Goal: Transaction & Acquisition: Purchase product/service

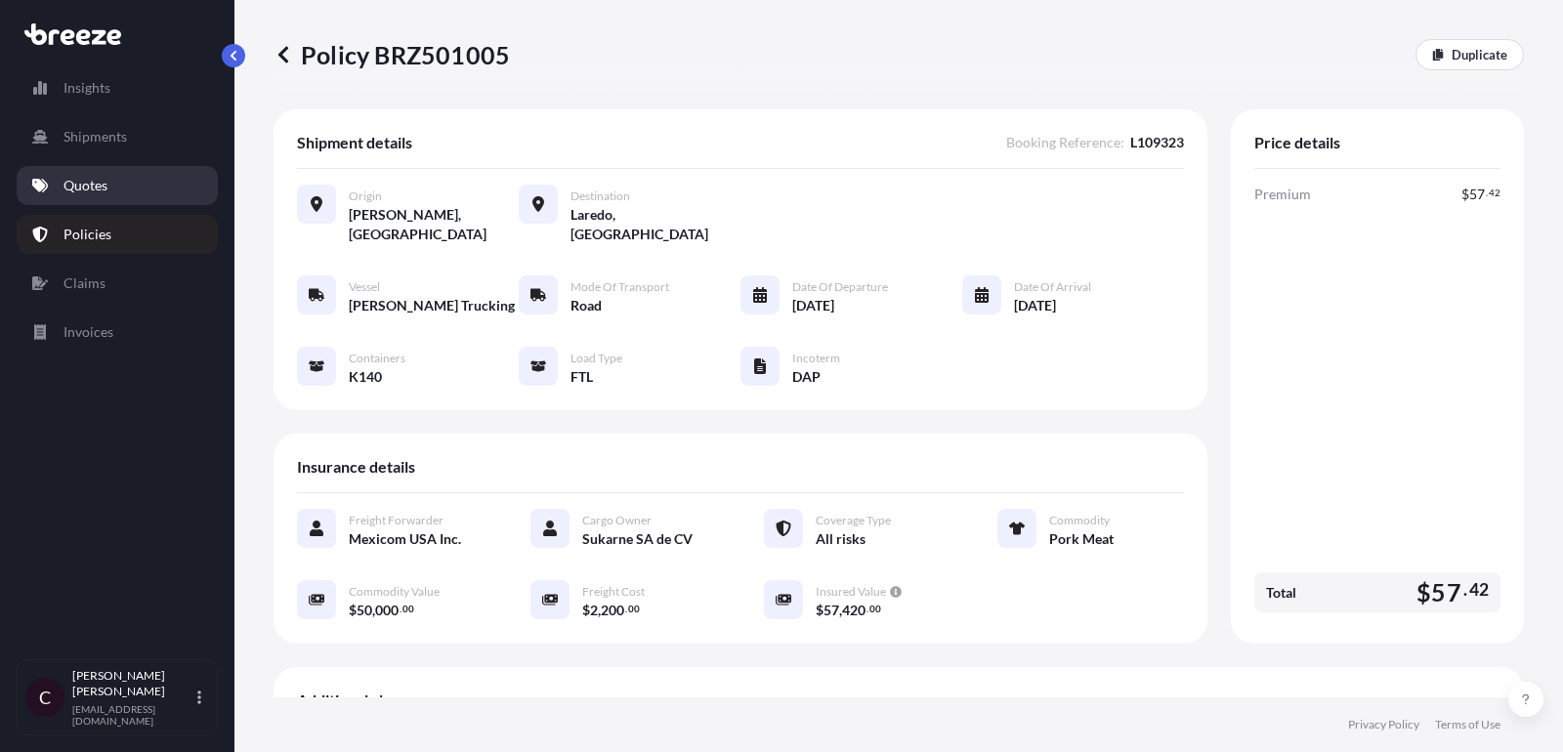
click at [119, 182] on link "Quotes" at bounding box center [117, 185] width 201 height 39
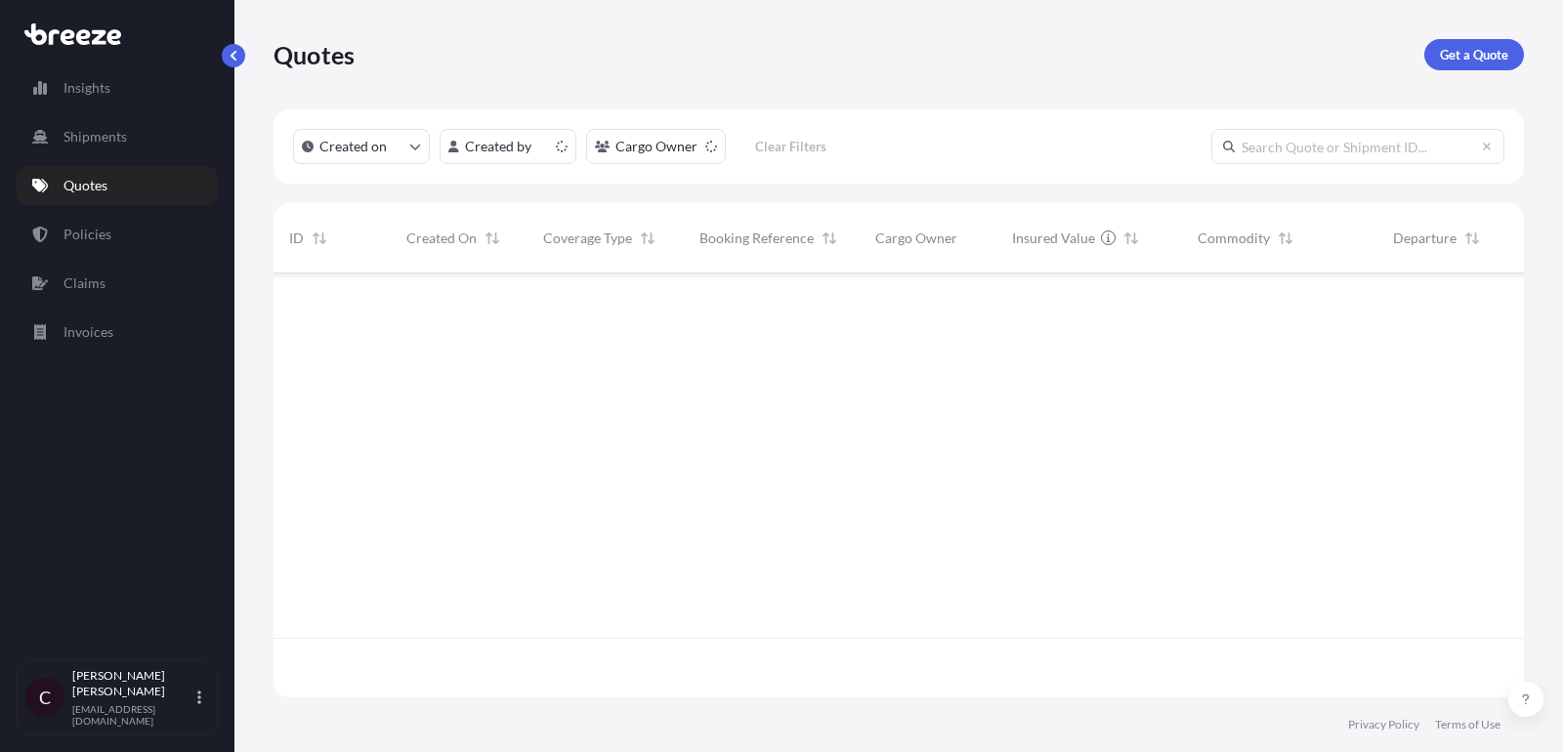
scroll to position [435, 1250]
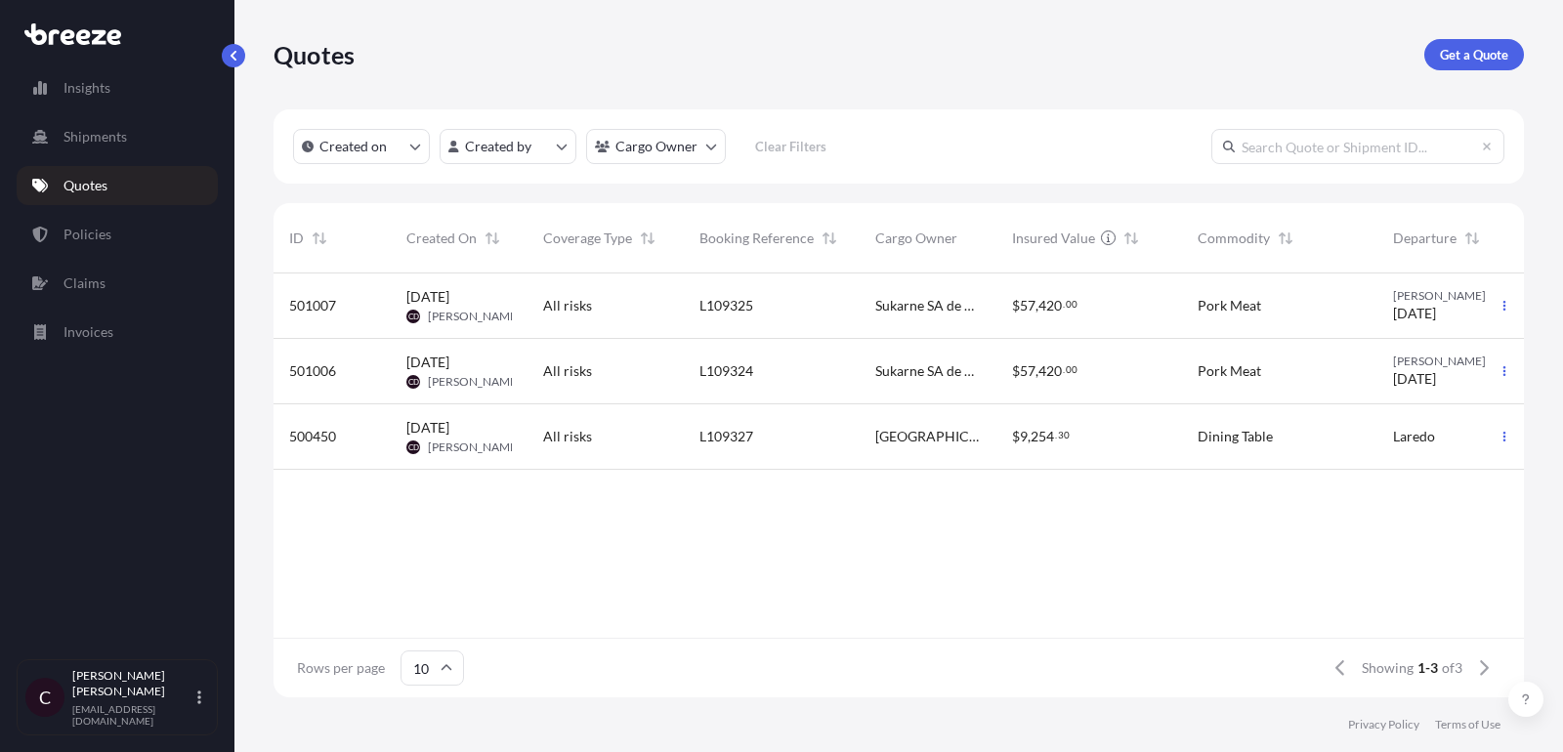
click at [681, 452] on div "All risks" at bounding box center [605, 436] width 156 height 65
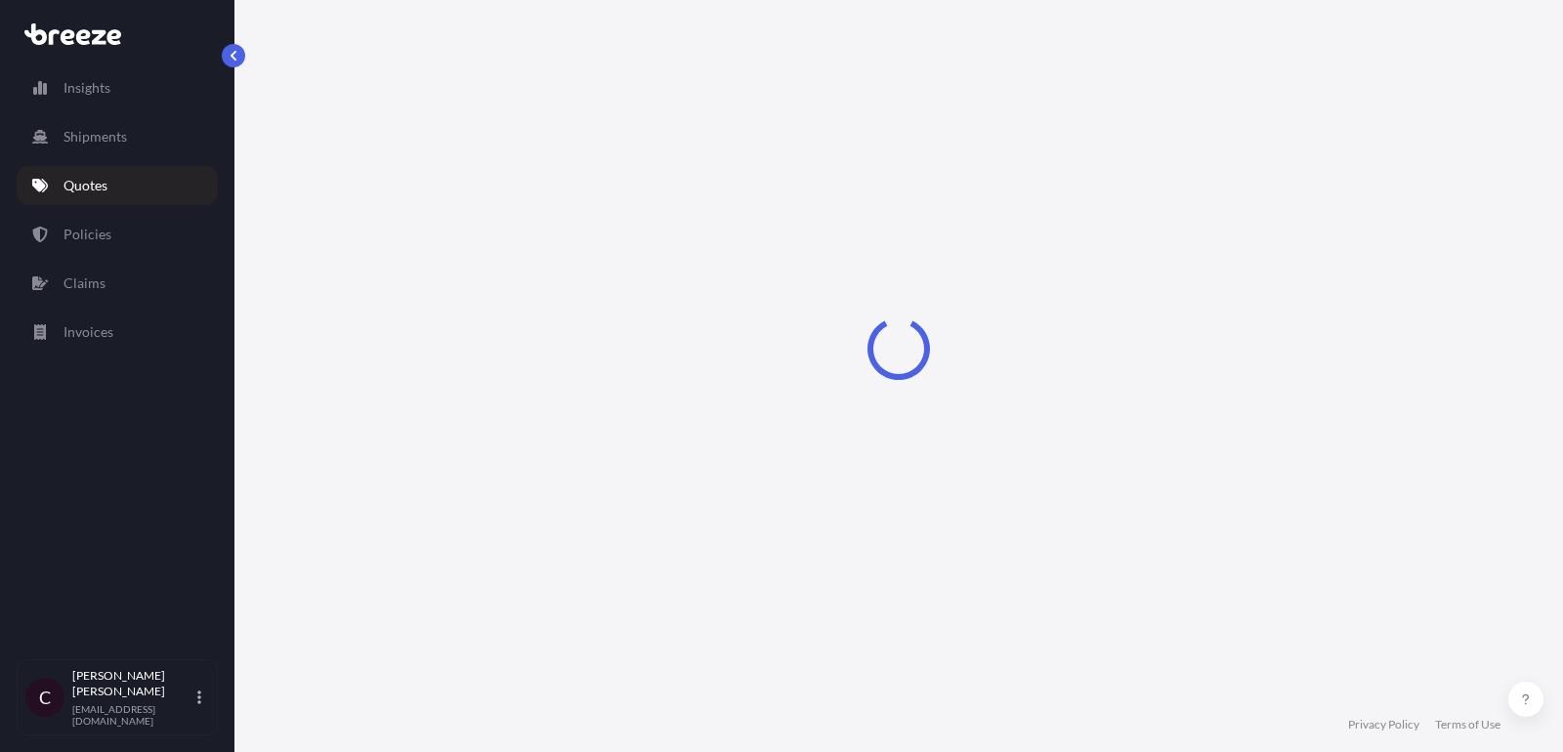
select select "Road"
select select "1"
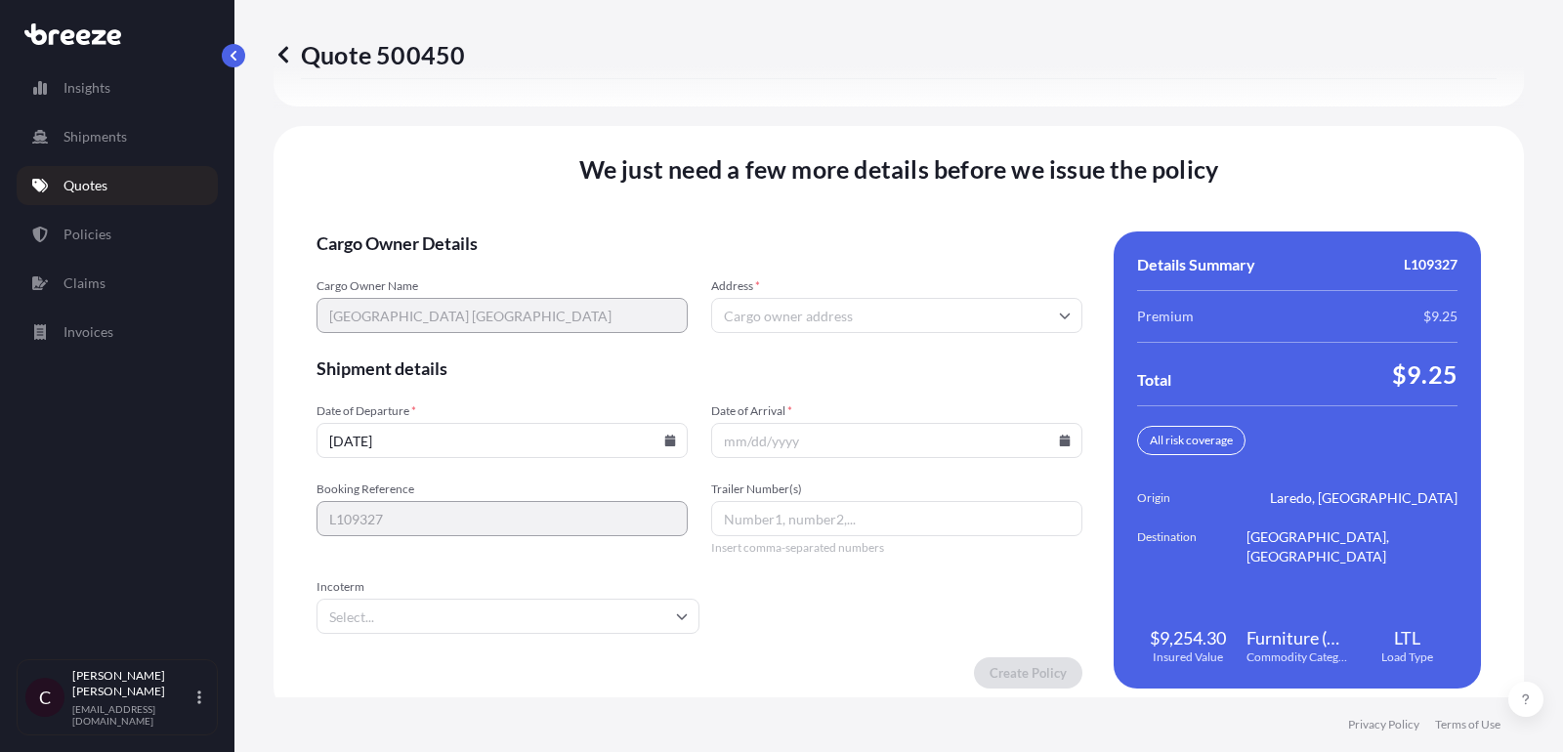
scroll to position [2847, 0]
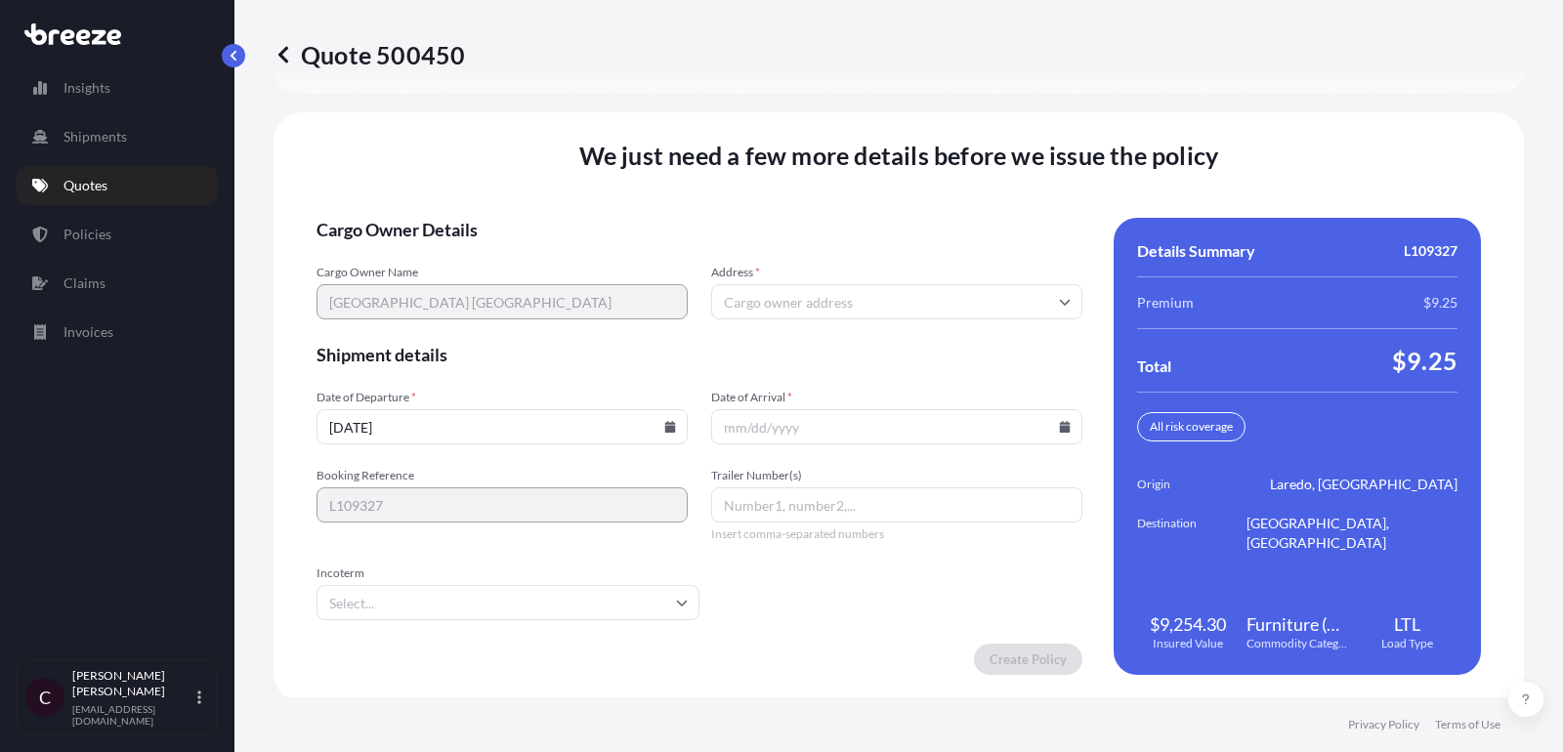
click at [859, 309] on input "Address *" at bounding box center [896, 301] width 371 height 35
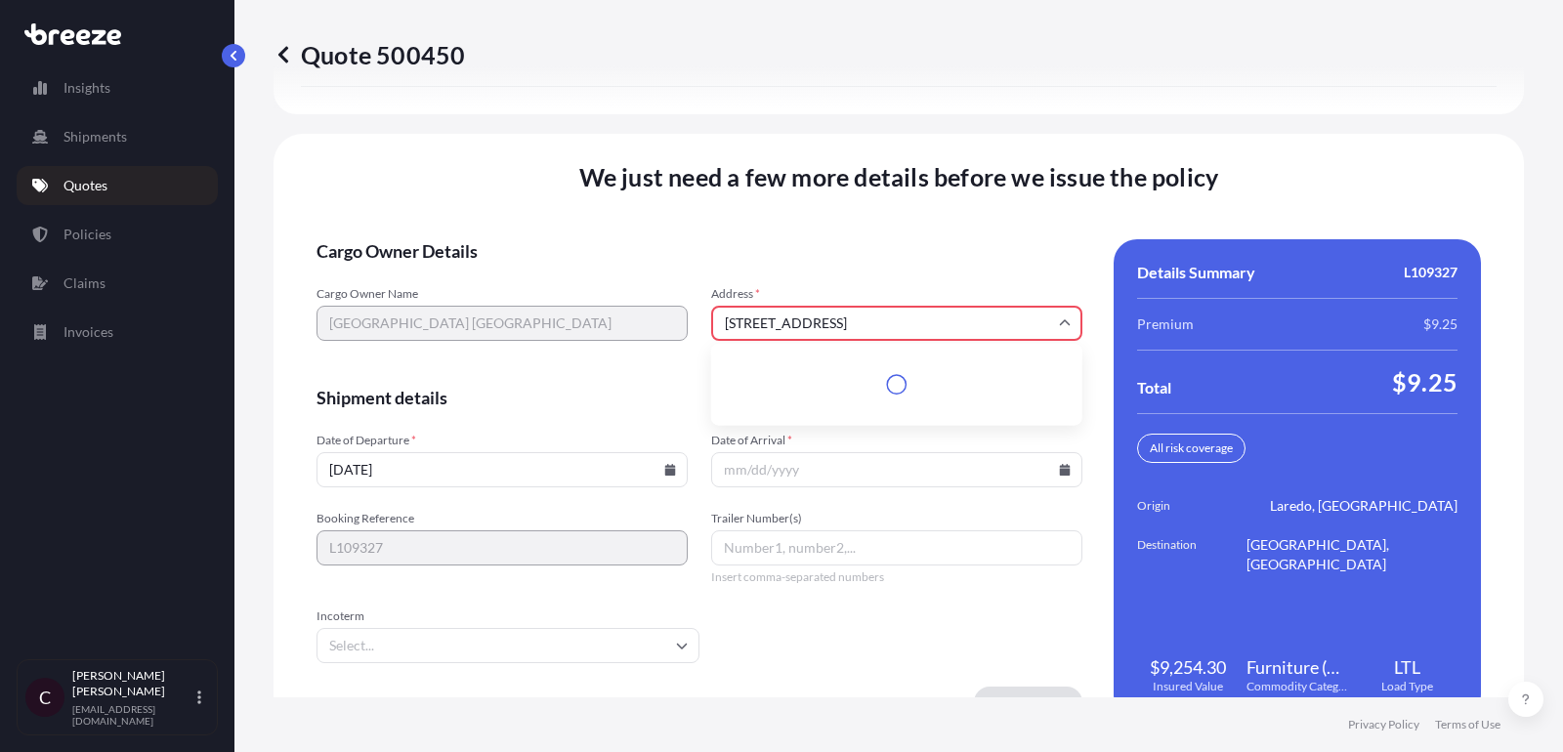
scroll to position [2868, 0]
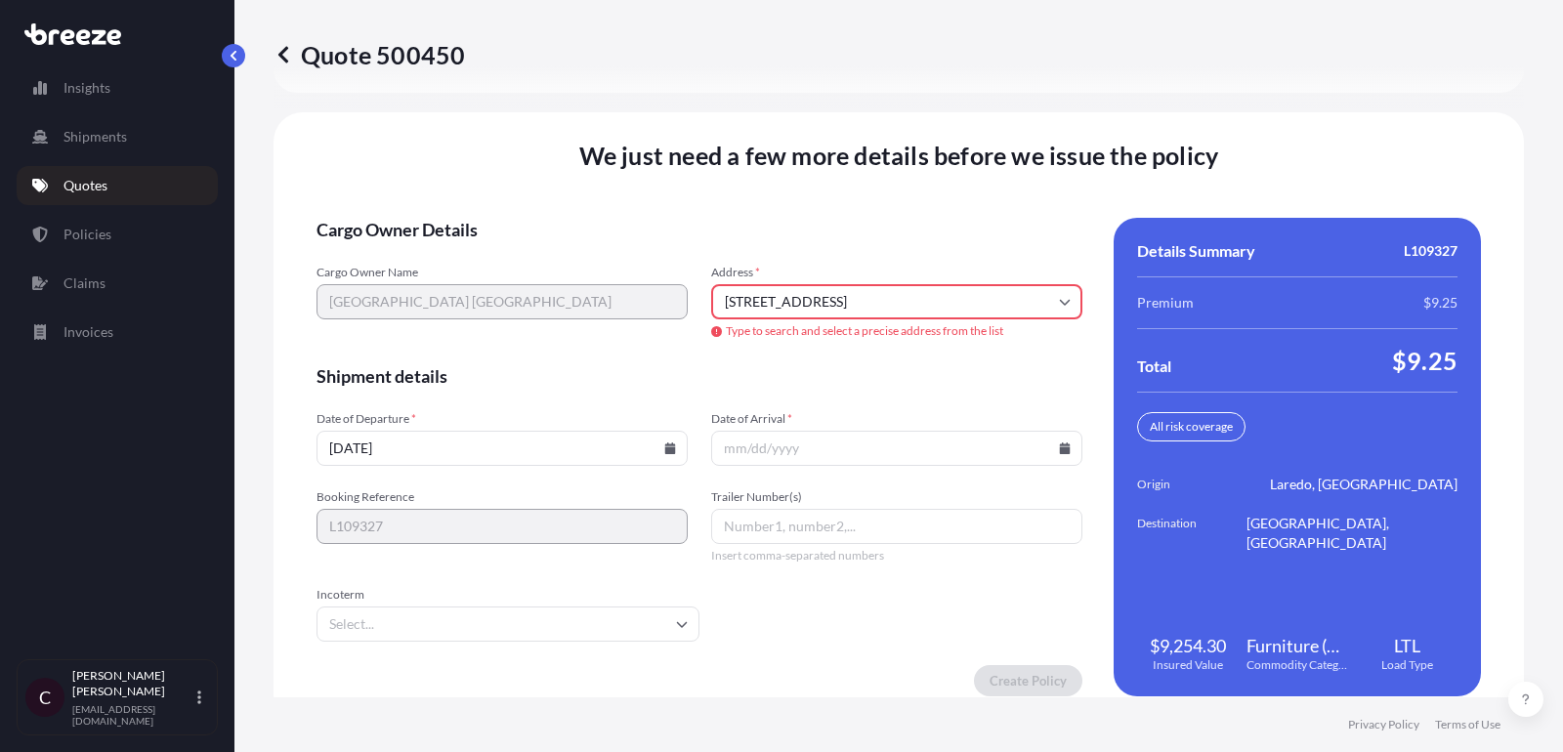
click at [651, 440] on input "[DATE]" at bounding box center [501, 448] width 371 height 35
click at [918, 298] on input "[STREET_ADDRESS]" at bounding box center [896, 301] width 371 height 35
drag, startPoint x: 923, startPoint y: 368, endPoint x: 899, endPoint y: 365, distance: 24.6
click at [924, 368] on li "[STREET_ADDRESS]" at bounding box center [897, 370] width 356 height 37
click at [896, 365] on span "Shipment details" at bounding box center [699, 375] width 766 height 23
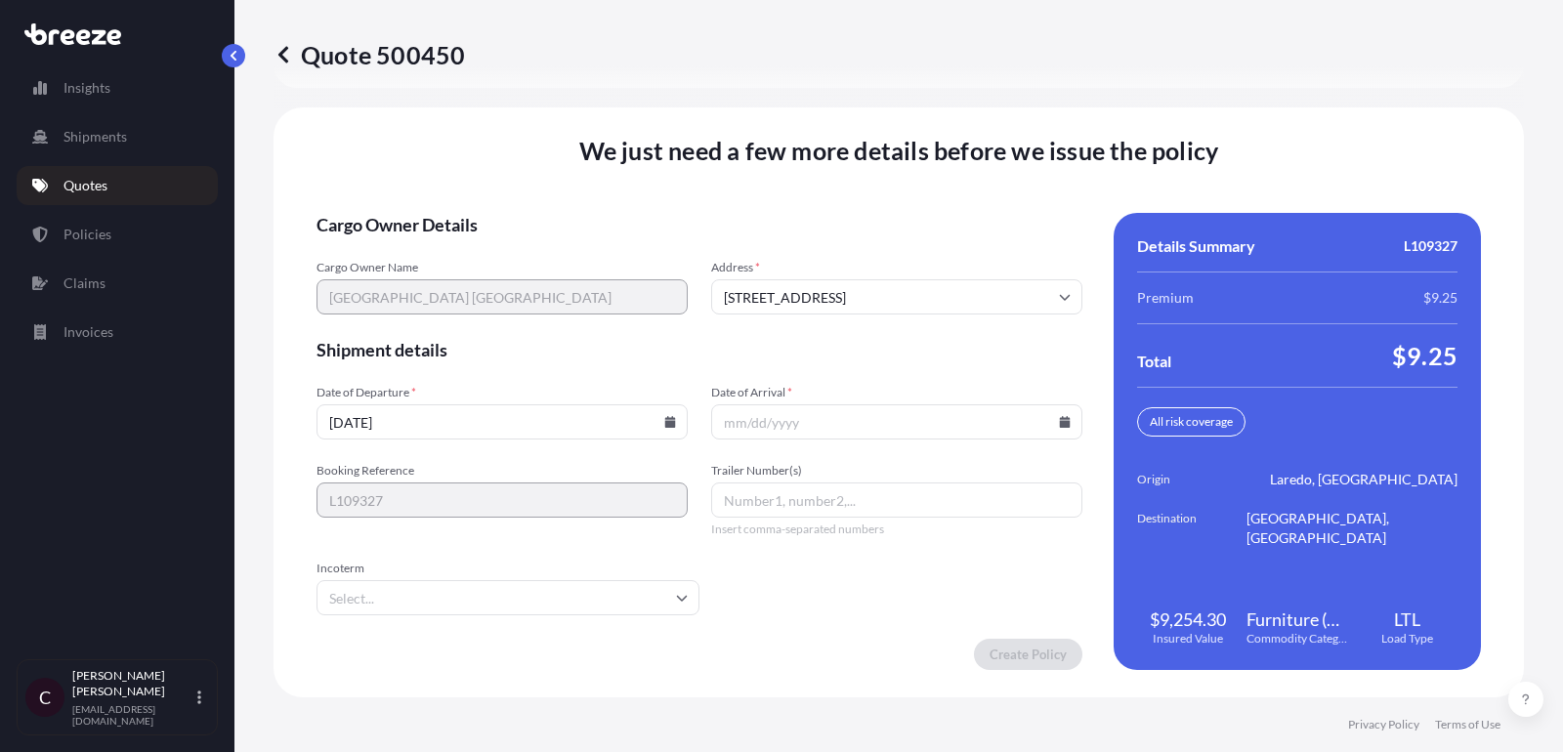
type input "[STREET_ADDRESS]"
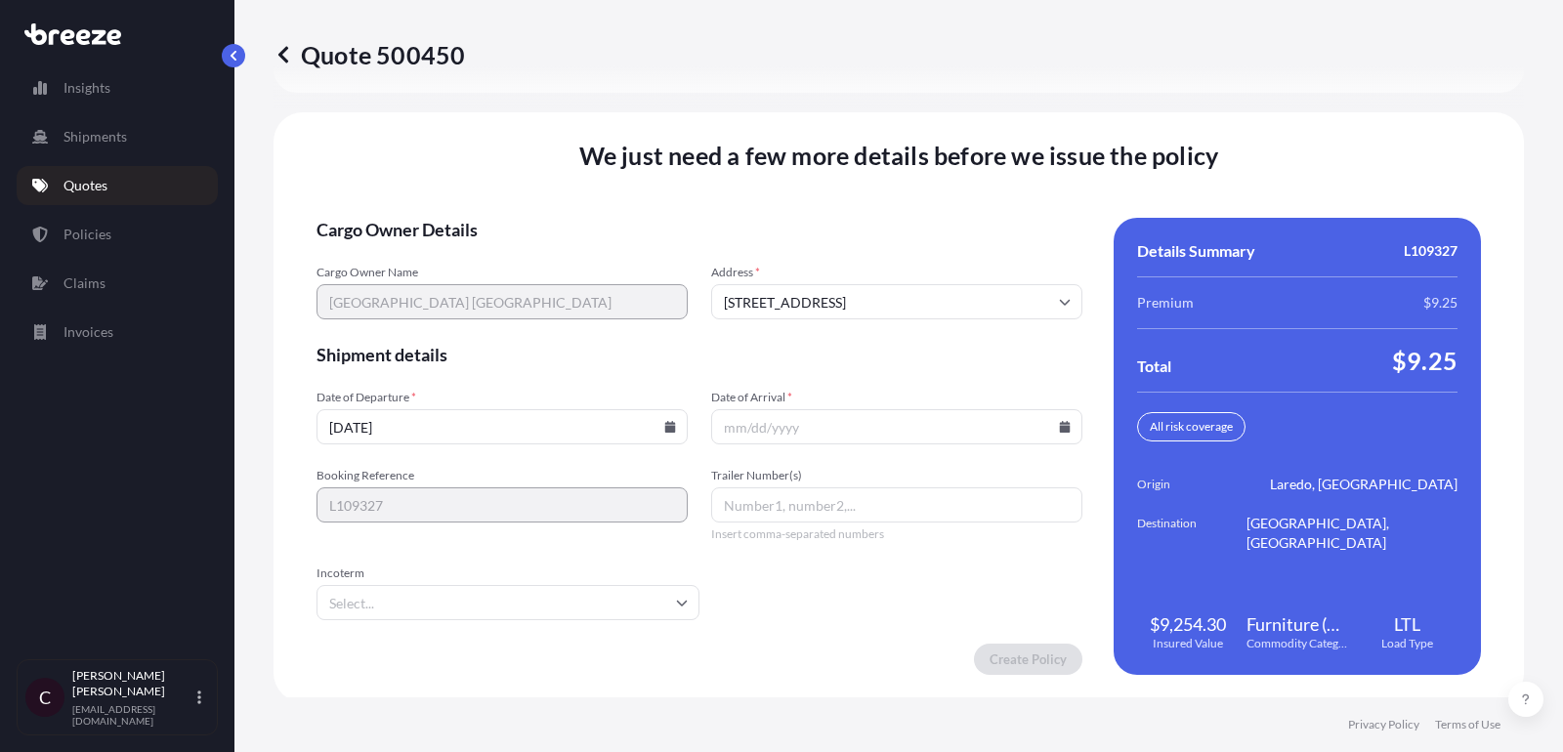
click at [515, 430] on input "[DATE]" at bounding box center [501, 426] width 371 height 35
click at [671, 415] on input "[DATE]" at bounding box center [501, 426] width 371 height 35
click at [671, 429] on input "[DATE]" at bounding box center [501, 426] width 371 height 35
click at [609, 423] on input "[DATE]" at bounding box center [501, 426] width 371 height 35
click at [360, 420] on input "[DATE]" at bounding box center [501, 426] width 371 height 35
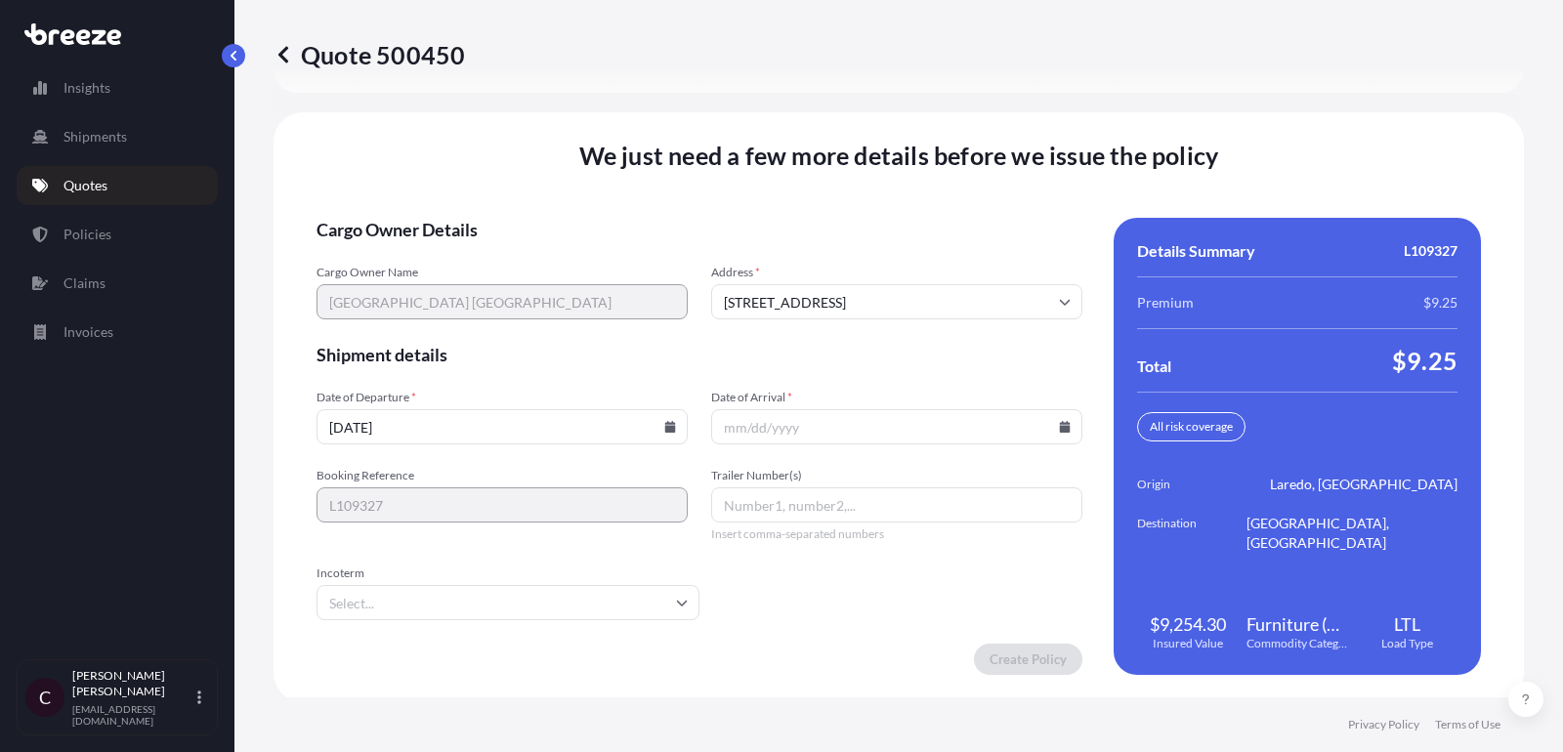
click at [670, 421] on icon at bounding box center [670, 427] width 11 height 12
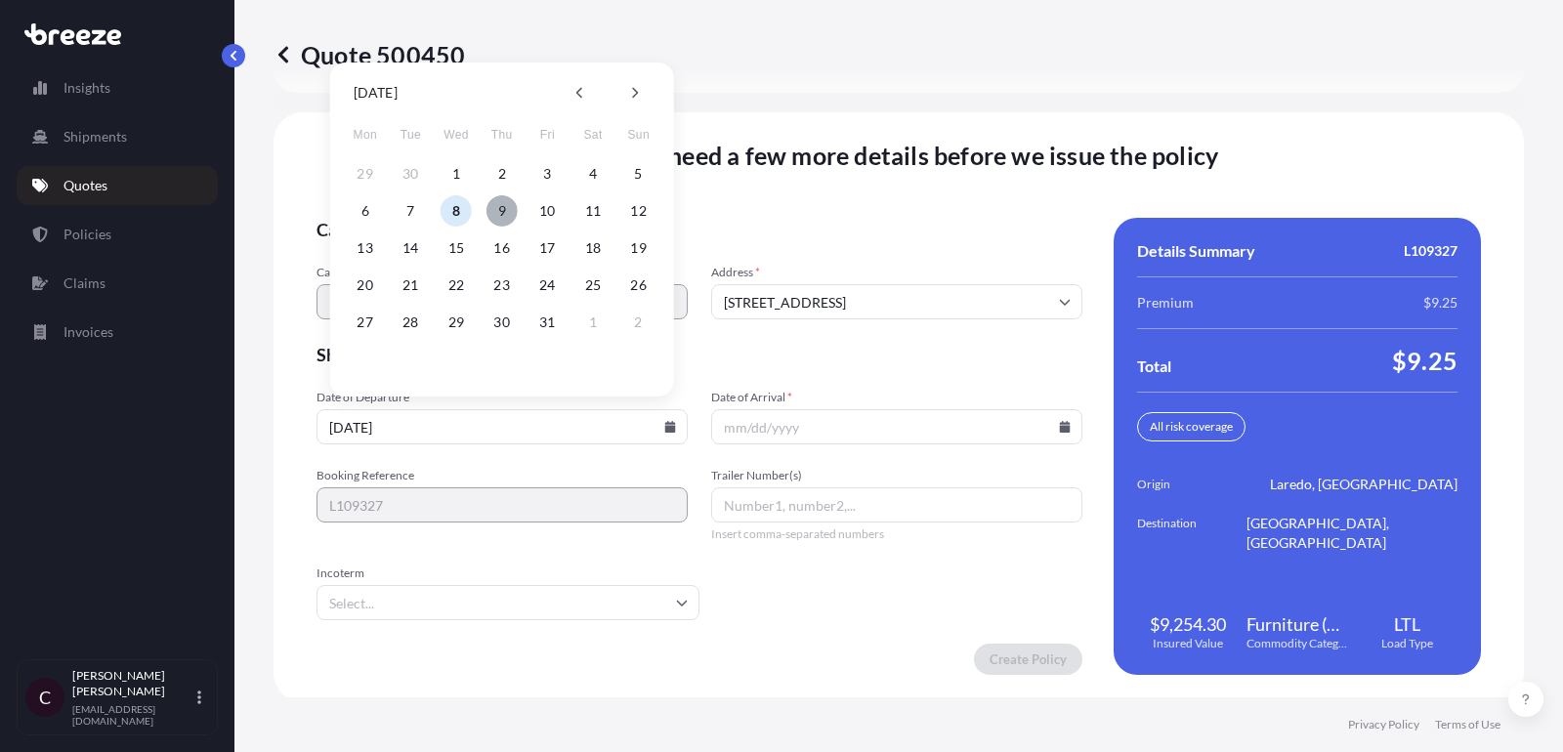
click at [506, 215] on button "9" at bounding box center [501, 210] width 31 height 31
type input "[DATE]"
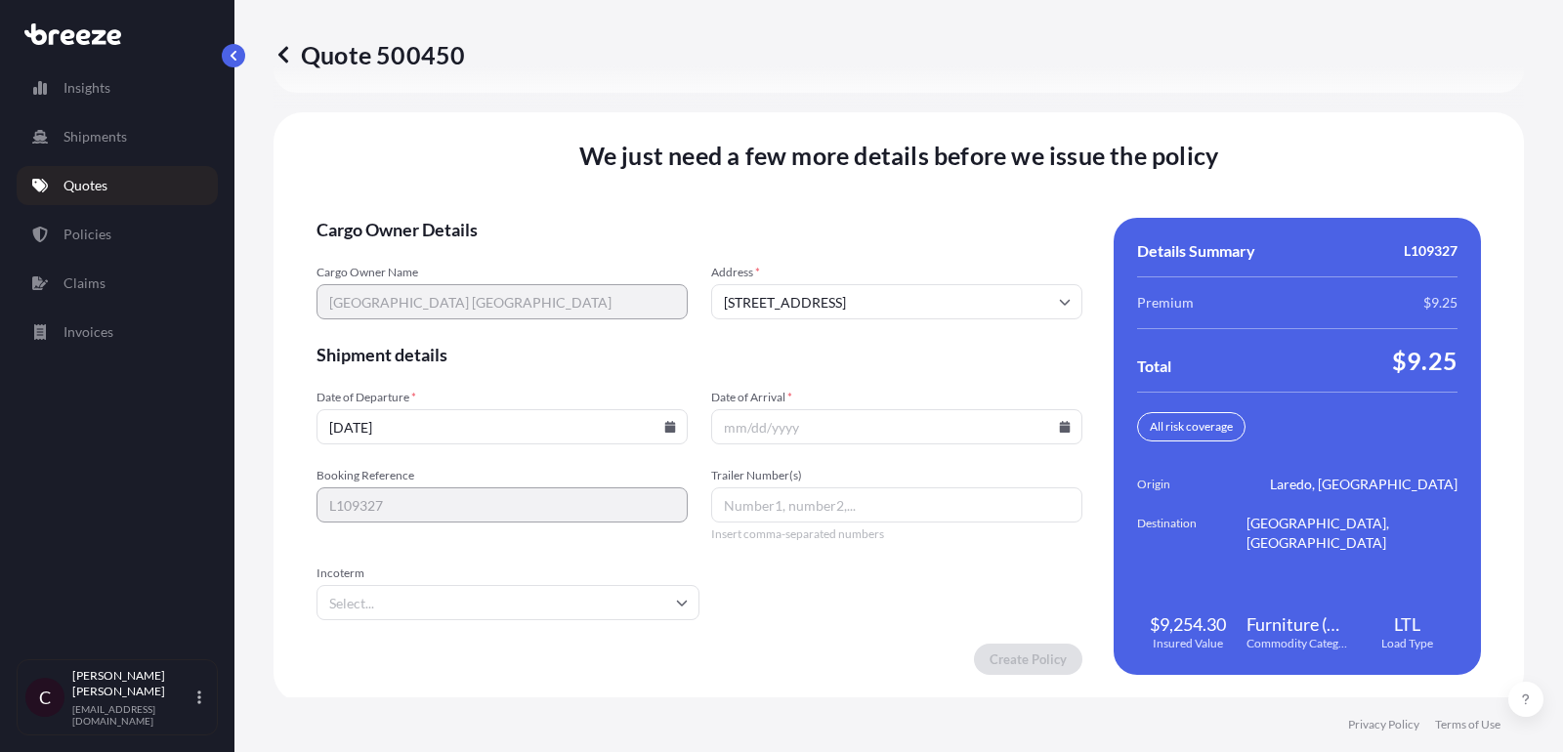
click at [1065, 421] on icon at bounding box center [1065, 427] width 12 height 12
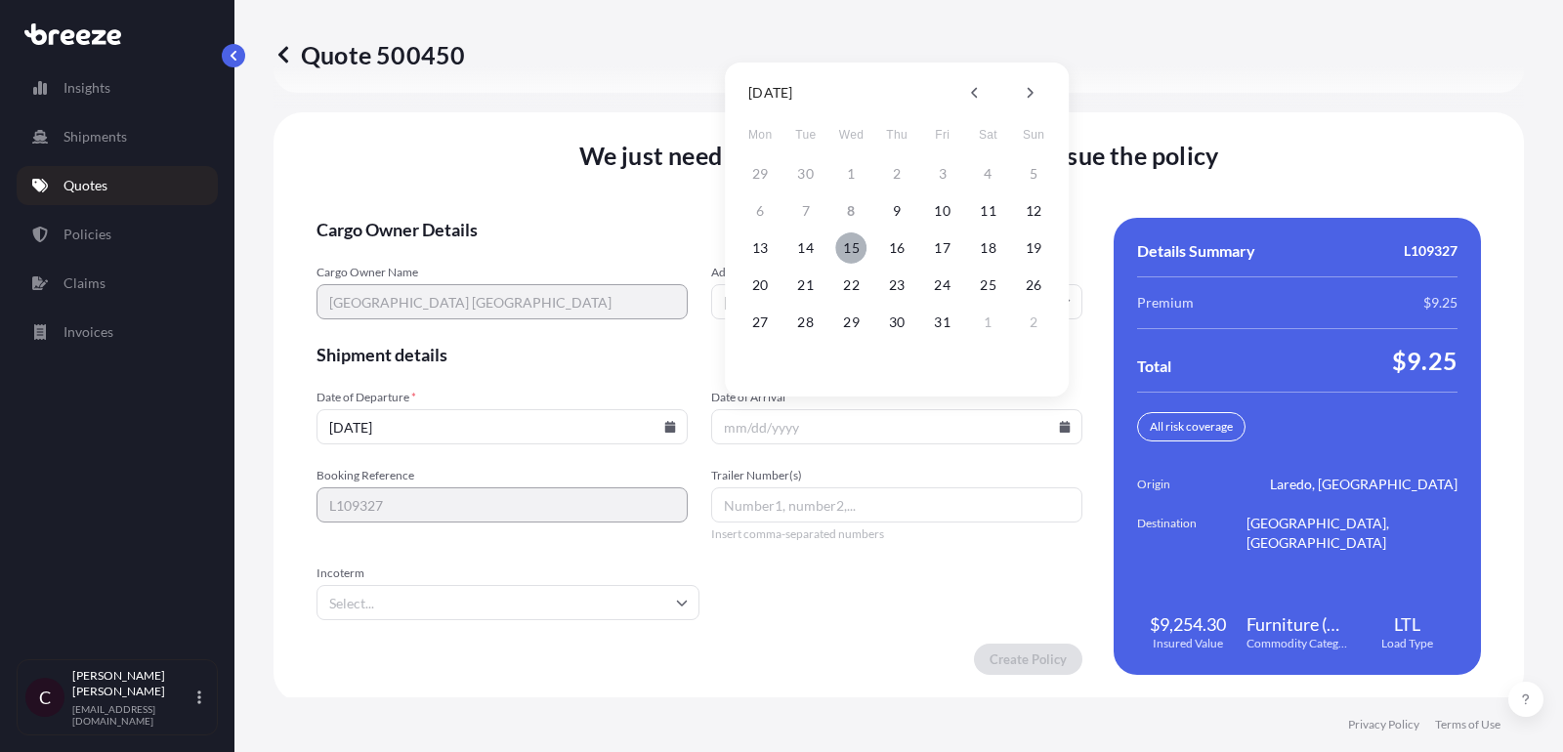
click at [856, 250] on button "15" at bounding box center [851, 247] width 31 height 31
type input "[DATE]"
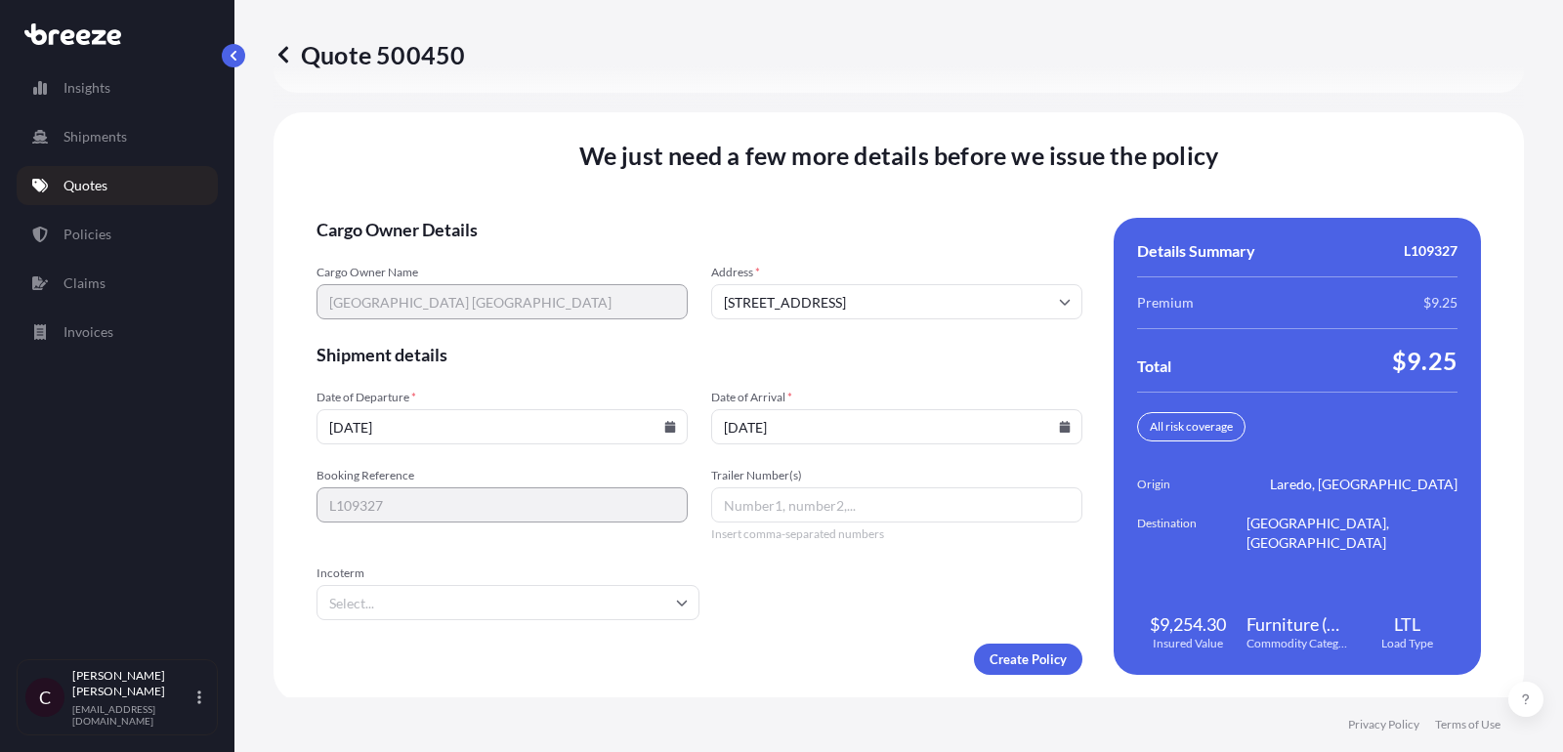
click at [833, 508] on input "Trailer Number(s)" at bounding box center [896, 504] width 371 height 35
type input "l"
type input "LTL"
click at [503, 599] on input "Incoterm" at bounding box center [507, 602] width 383 height 35
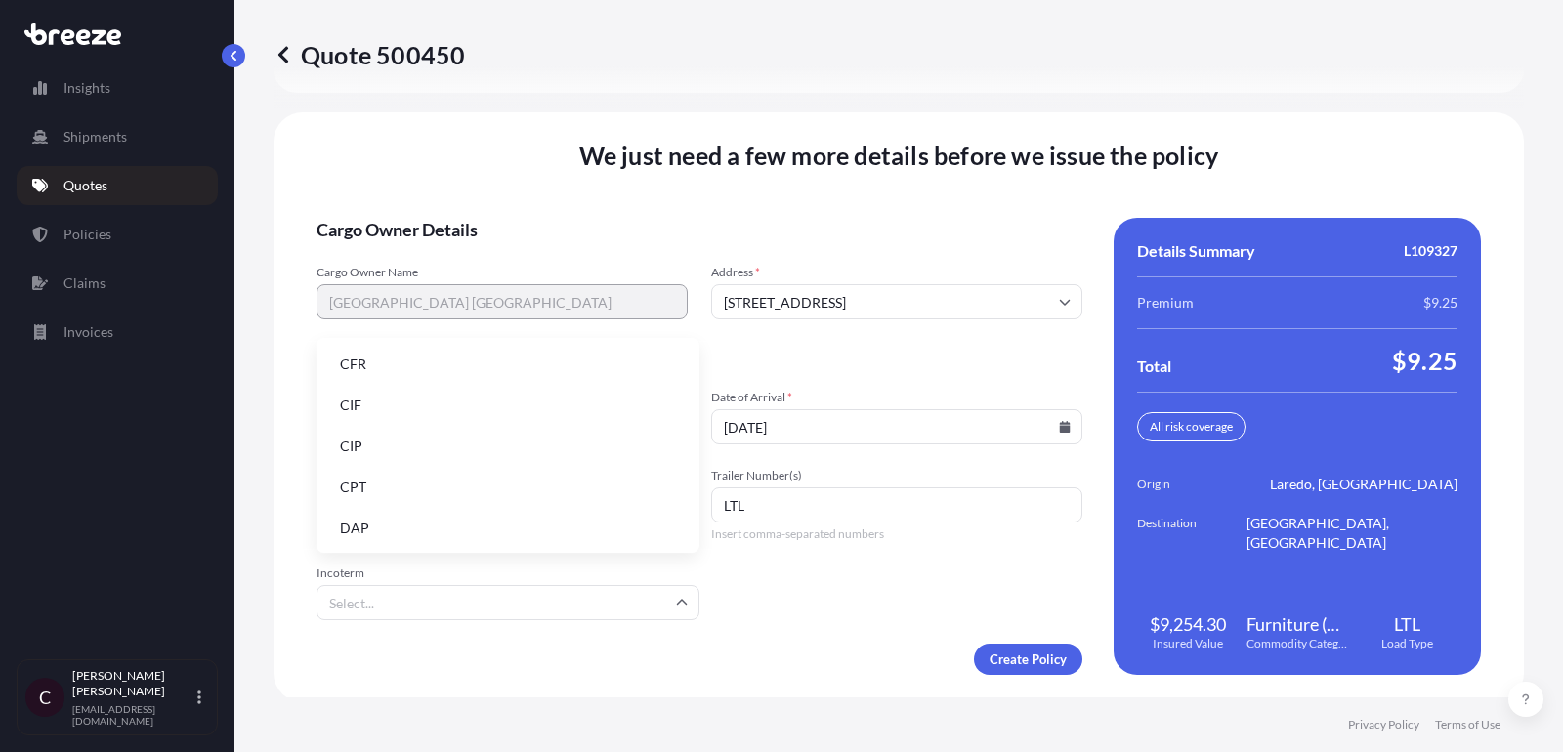
drag, startPoint x: 443, startPoint y: 535, endPoint x: 814, endPoint y: 567, distance: 371.6
click at [443, 534] on li "DAP" at bounding box center [507, 528] width 367 height 37
